Goal: Task Accomplishment & Management: Complete application form

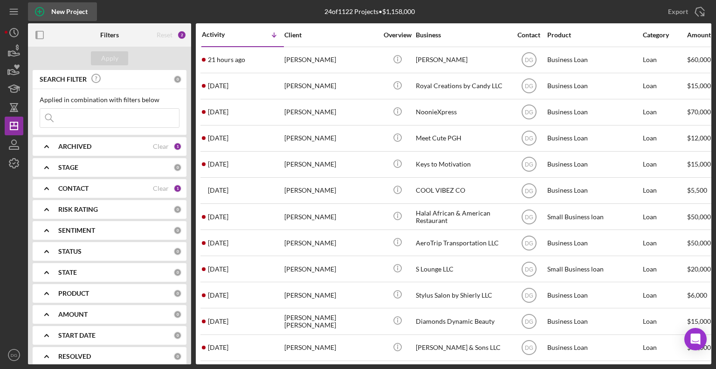
click at [55, 12] on div "New Project" at bounding box center [69, 11] width 36 height 19
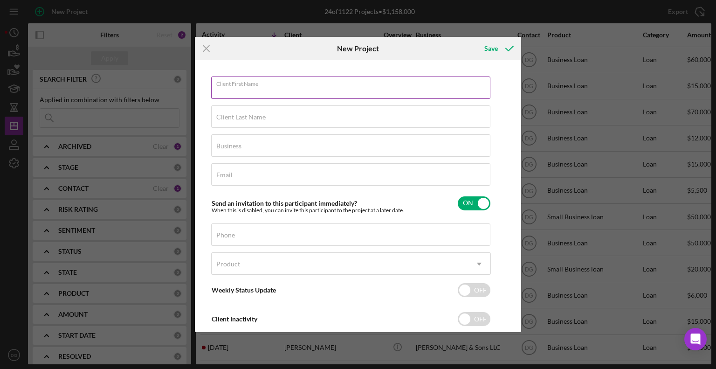
click at [278, 83] on div "Client First Name Required" at bounding box center [351, 87] width 280 height 23
type input "[PERSON_NAME]"
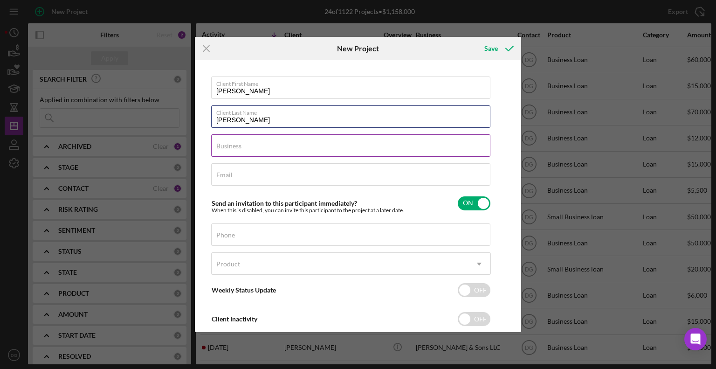
type input "[PERSON_NAME]"
click at [268, 157] on div "Business Required" at bounding box center [351, 145] width 280 height 23
click at [256, 145] on input "Business" at bounding box center [350, 145] width 279 height 22
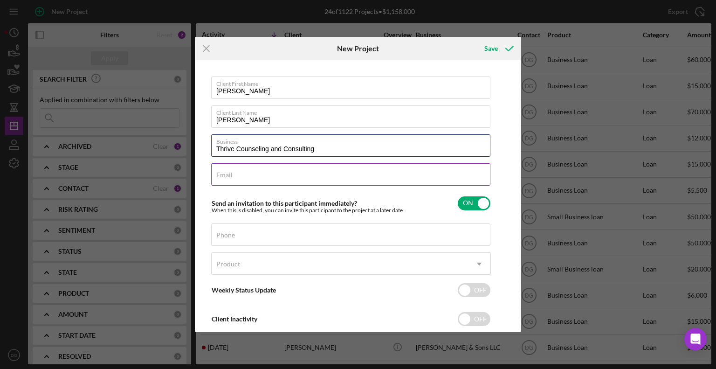
type input "Thrive Counseling and Consulting"
click at [281, 177] on input "Email" at bounding box center [350, 174] width 279 height 22
click at [370, 175] on input "[EMAIL_ADDRESS],com" at bounding box center [350, 174] width 279 height 22
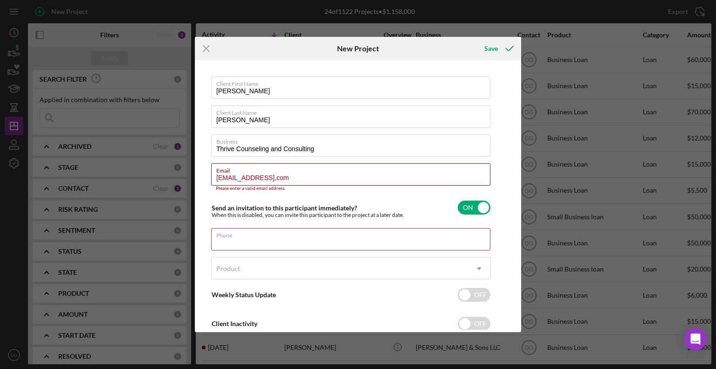
click at [267, 234] on div "Phone" at bounding box center [351, 239] width 280 height 23
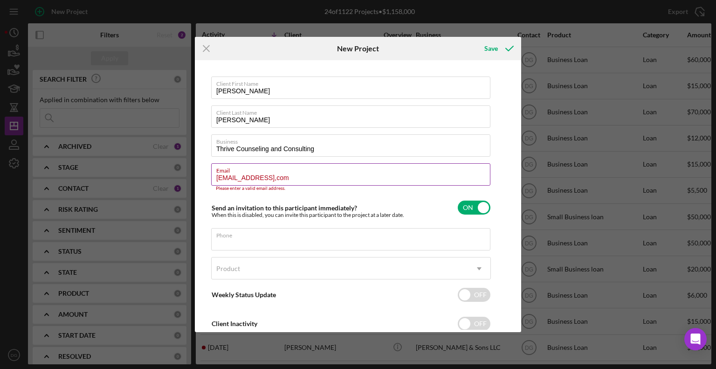
click at [316, 177] on input "[EMAIL_ADDRESS],com" at bounding box center [350, 174] width 279 height 22
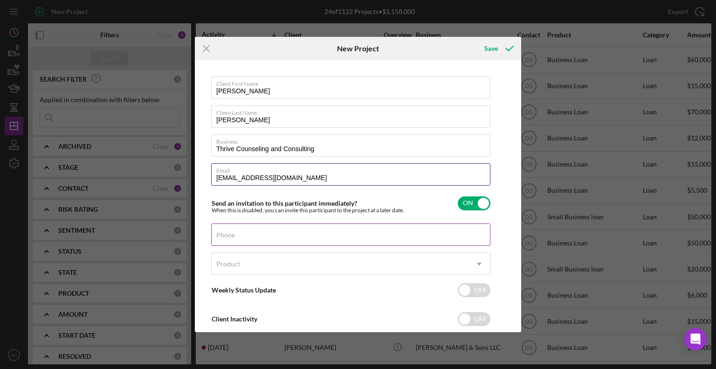
type input "[EMAIL_ADDRESS][DOMAIN_NAME]"
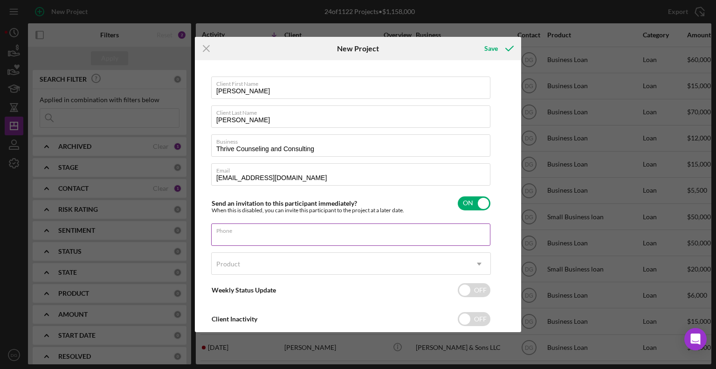
click at [270, 239] on input "Phone" at bounding box center [350, 234] width 279 height 22
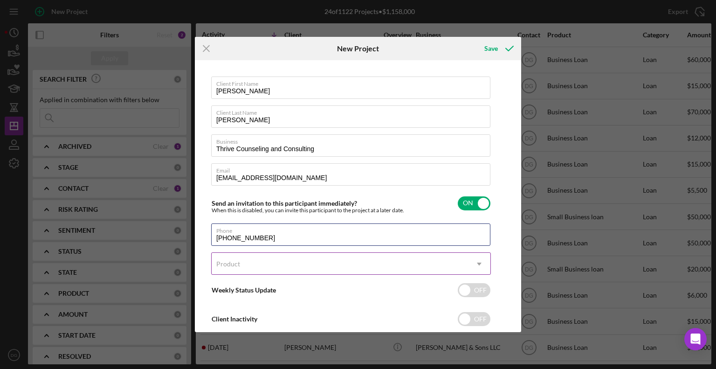
type input "[PHONE_NUMBER]"
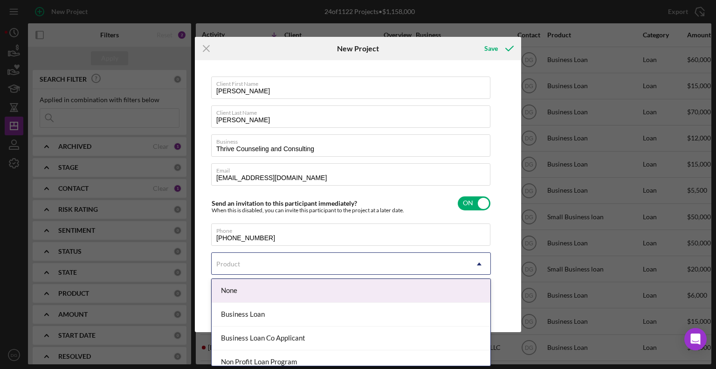
click at [268, 260] on div "Product" at bounding box center [340, 263] width 256 height 21
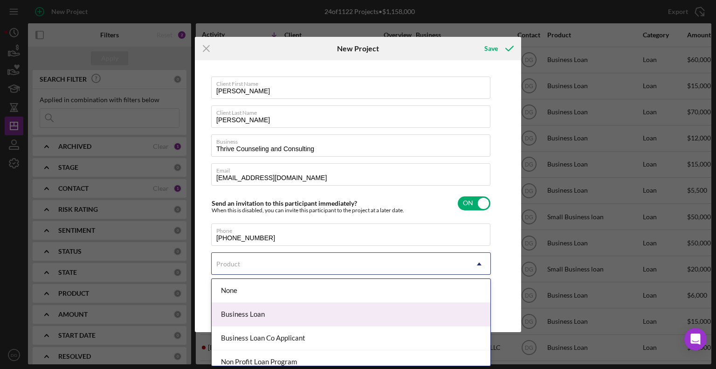
click at [247, 316] on div "Business Loan" at bounding box center [351, 314] width 279 height 24
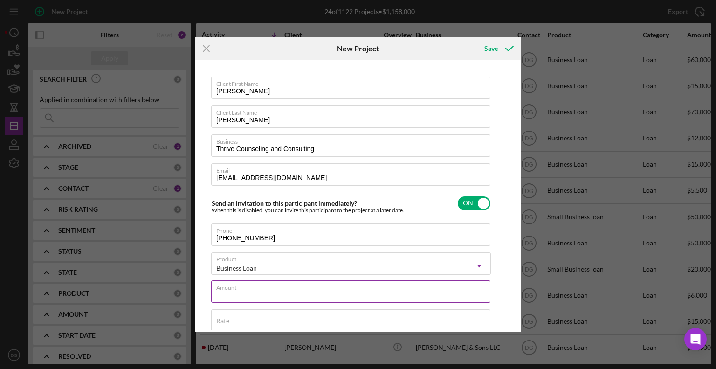
click at [256, 287] on div "Amount" at bounding box center [351, 291] width 280 height 23
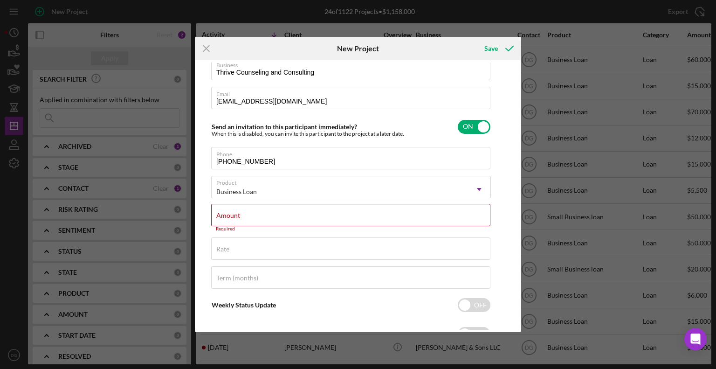
scroll to position [81, 0]
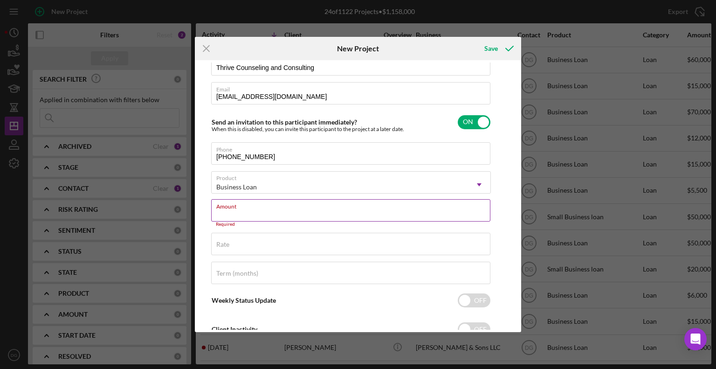
click at [231, 216] on input "Amount" at bounding box center [350, 210] width 279 height 22
click at [238, 216] on input "Amount" at bounding box center [350, 210] width 279 height 22
type input "$2"
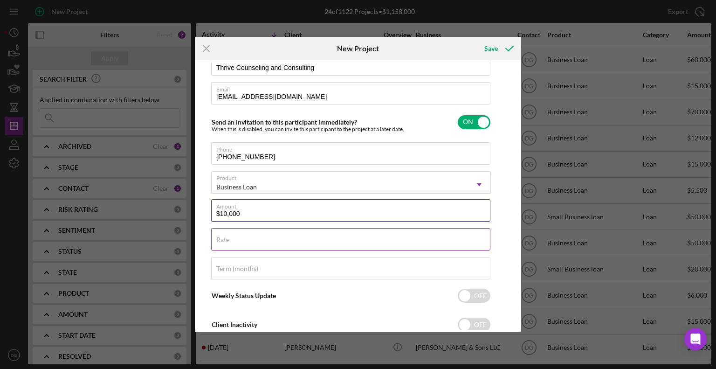
type input "$10,000"
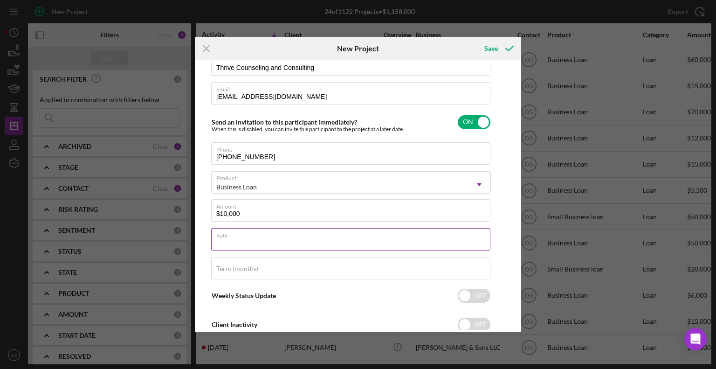
click at [245, 237] on div "Rate" at bounding box center [351, 239] width 280 height 23
type input "7.500%"
click at [229, 267] on label "Term (months)" at bounding box center [237, 268] width 42 height 7
click at [229, 267] on input "Term (months)" at bounding box center [350, 268] width 279 height 22
type input "84"
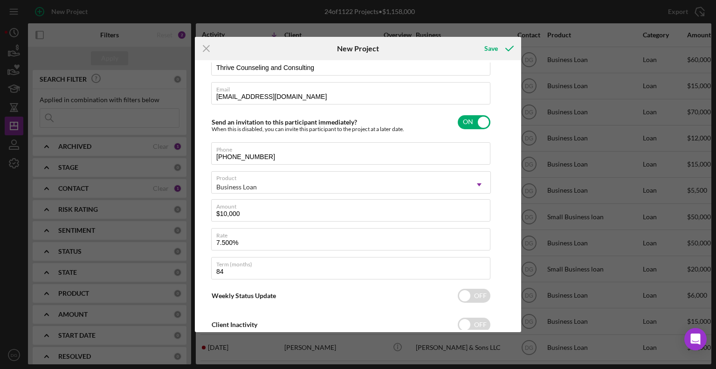
click at [479, 305] on div "Client First Name [PERSON_NAME] Client Last Name [PERSON_NAME] Business Thrive …" at bounding box center [351, 169] width 280 height 348
click at [472, 298] on input "checkbox" at bounding box center [474, 295] width 33 height 14
checkbox input "true"
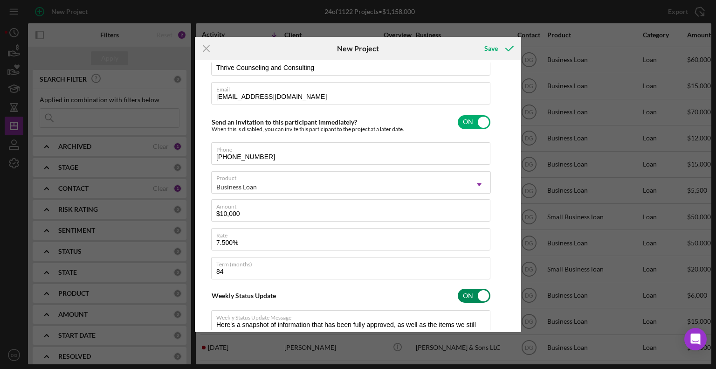
type textarea "Here's a snapshot of information that has been fully approved, as well as the i…"
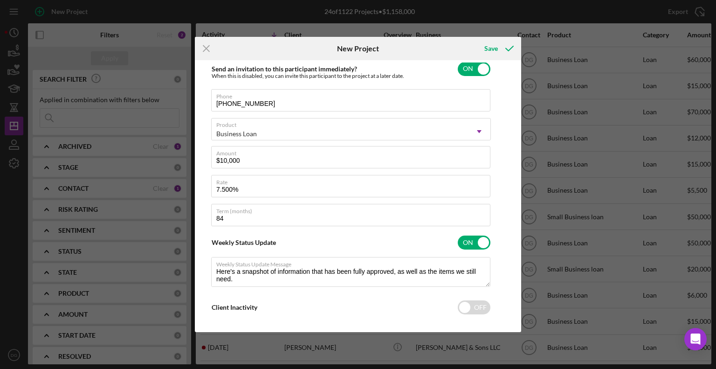
scroll to position [140, 0]
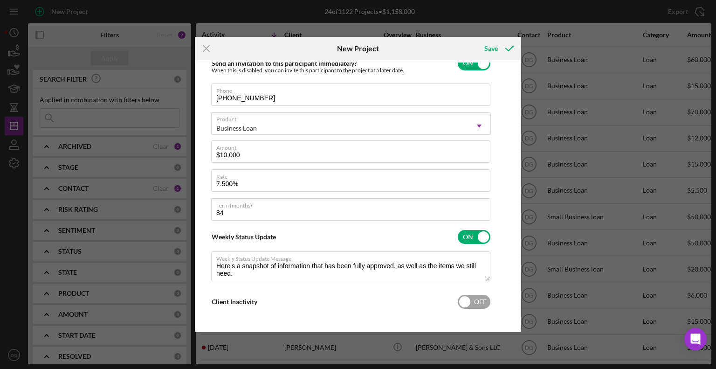
click at [466, 300] on input "checkbox" at bounding box center [474, 301] width 33 height 14
checkbox input "true"
click at [493, 48] on div "Save" at bounding box center [491, 48] width 14 height 19
type textarea "Here's a snapshot of information that has been fully approved, as well as the i…"
checkbox input "false"
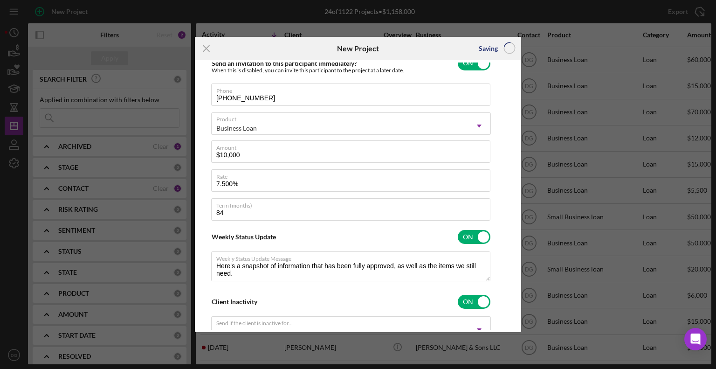
checkbox input "false"
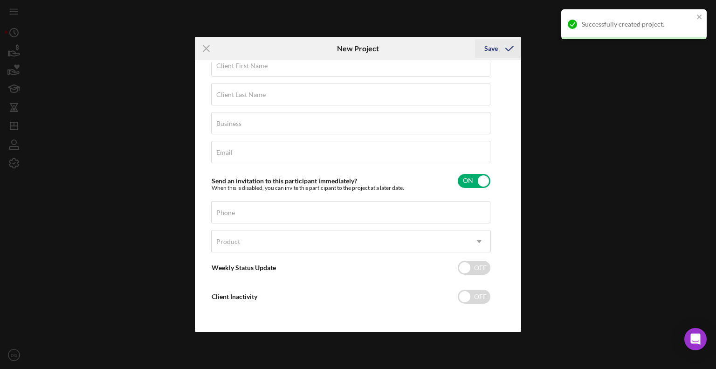
scroll to position [22, 0]
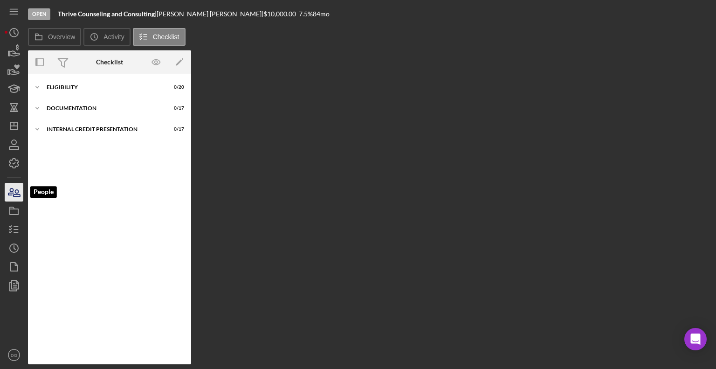
click at [13, 193] on icon "button" at bounding box center [10, 191] width 5 height 7
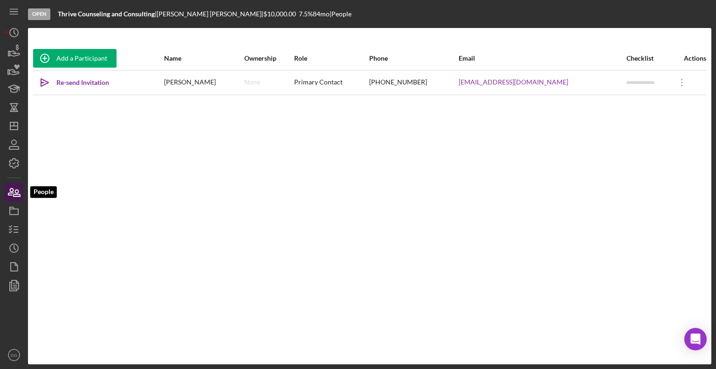
click at [13, 193] on icon "button" at bounding box center [10, 191] width 5 height 7
click at [78, 160] on div "Add a Participant Name Ownership Role Phone Email Checklist Actions Icon/icon-i…" at bounding box center [369, 196] width 683 height 299
click at [13, 211] on icon "button" at bounding box center [13, 210] width 23 height 23
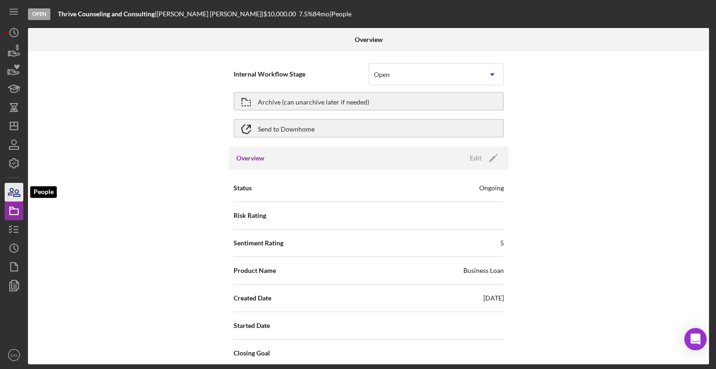
click at [15, 186] on icon "button" at bounding box center [13, 191] width 23 height 23
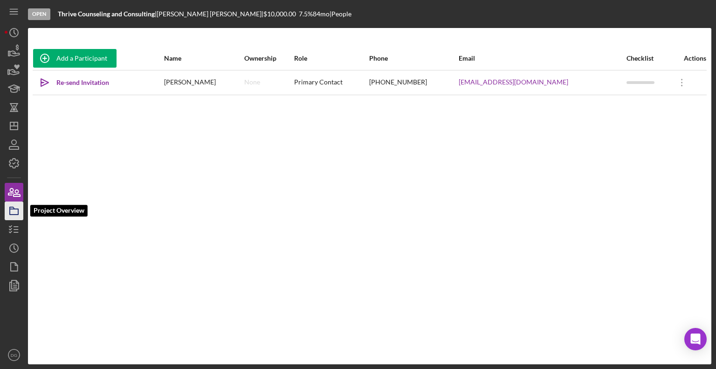
click at [15, 212] on icon "button" at bounding box center [13, 210] width 23 height 23
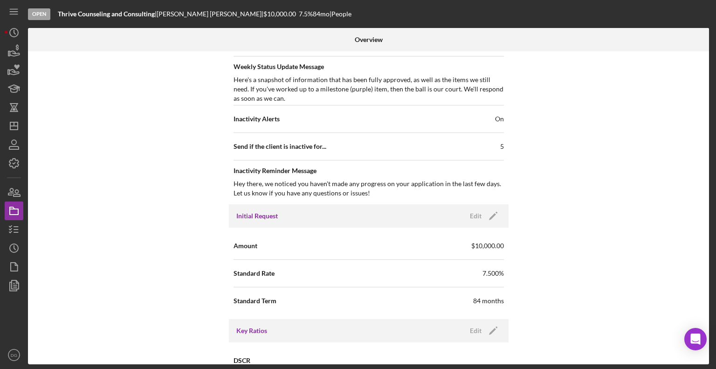
scroll to position [411, 0]
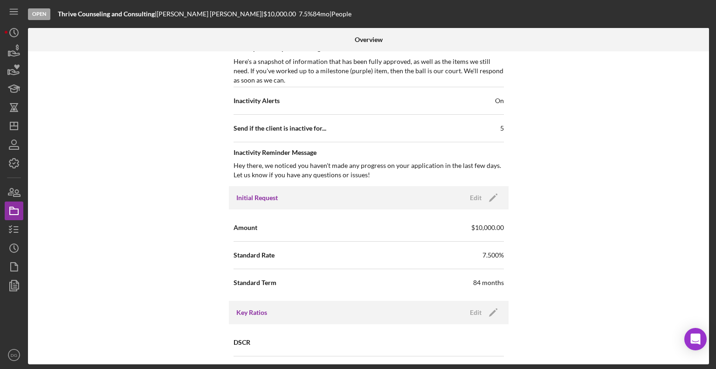
click at [485, 203] on div "Initial Request Edit Icon/Edit" at bounding box center [369, 197] width 280 height 23
click at [490, 196] on polygon "button" at bounding box center [492, 198] width 7 height 7
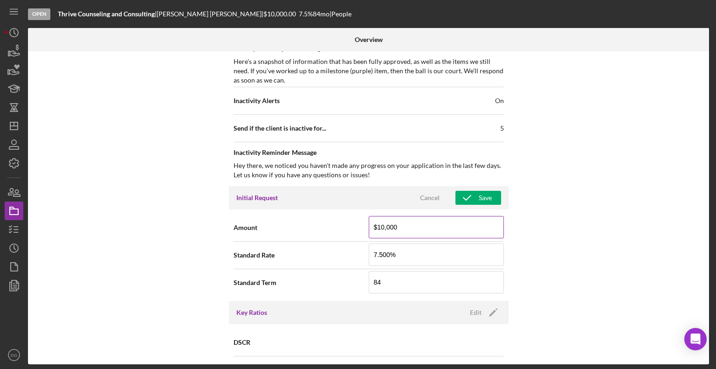
click at [382, 226] on input "$10,000" at bounding box center [436, 227] width 135 height 22
type input "$30,000"
click at [479, 192] on div "Save" at bounding box center [485, 198] width 13 height 14
